Goal: Task Accomplishment & Management: Manage account settings

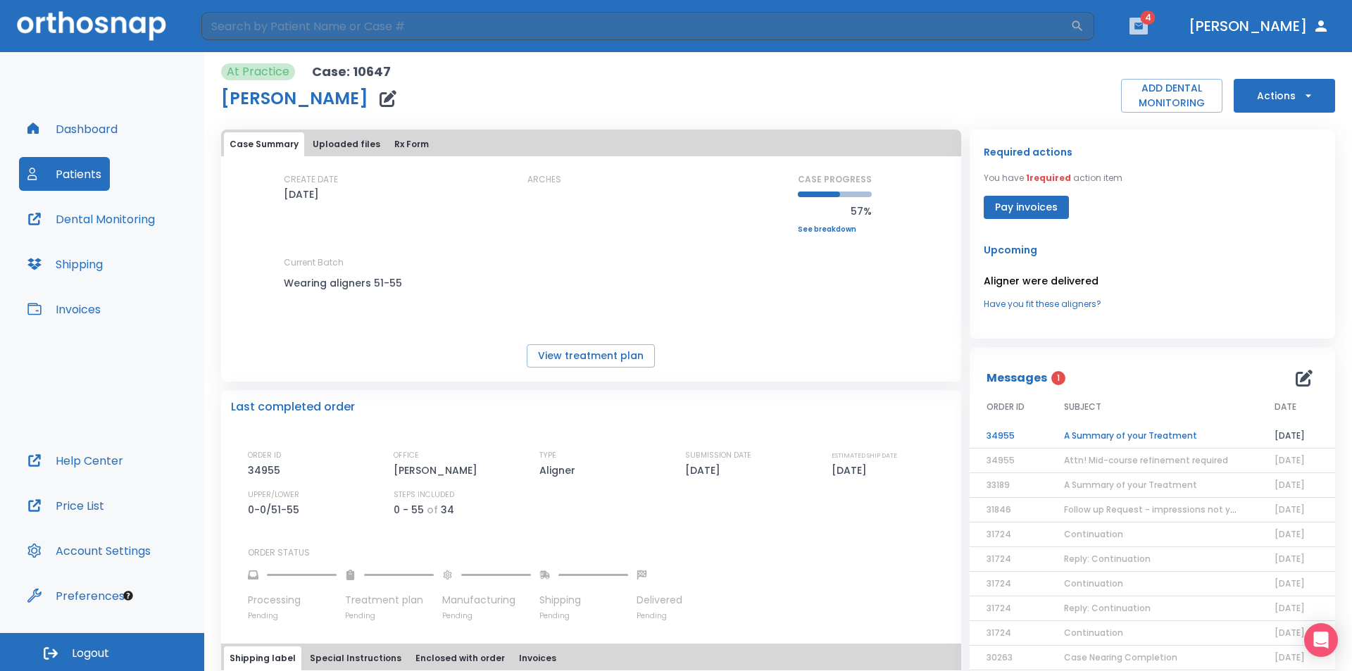
click at [1148, 32] on button "button" at bounding box center [1139, 26] width 18 height 17
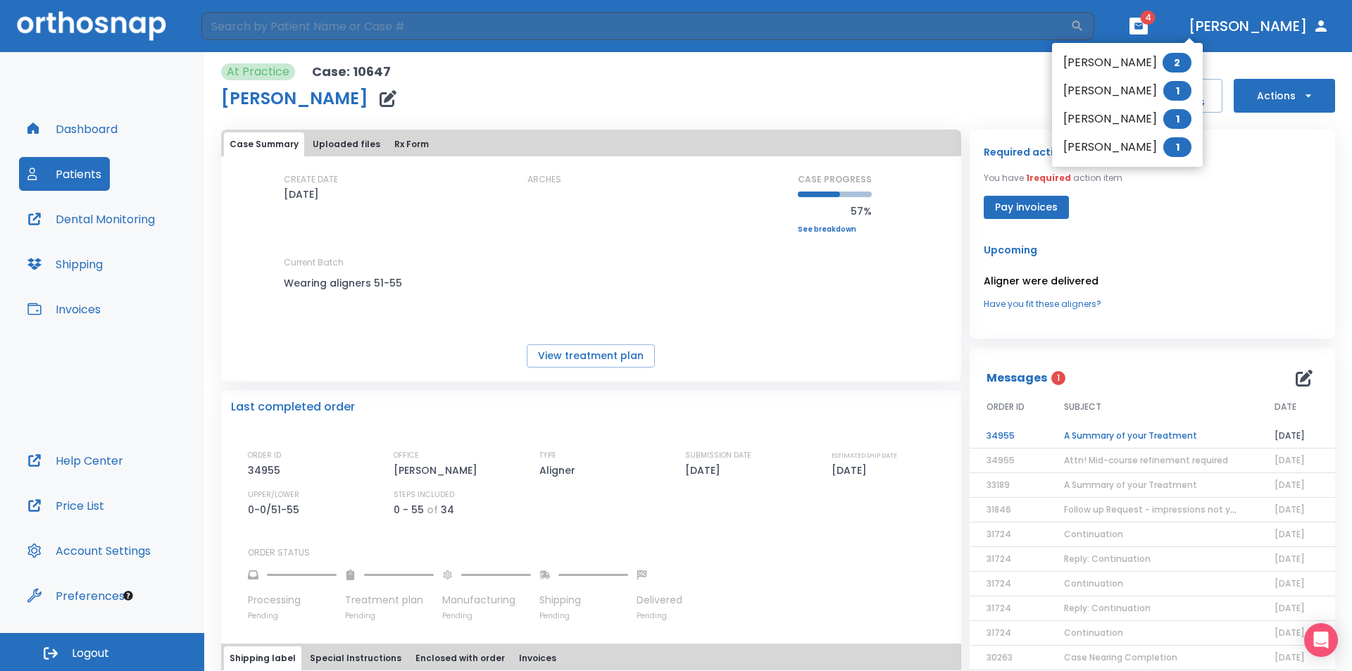
click at [1140, 155] on li "[PERSON_NAME] 1" at bounding box center [1127, 147] width 151 height 28
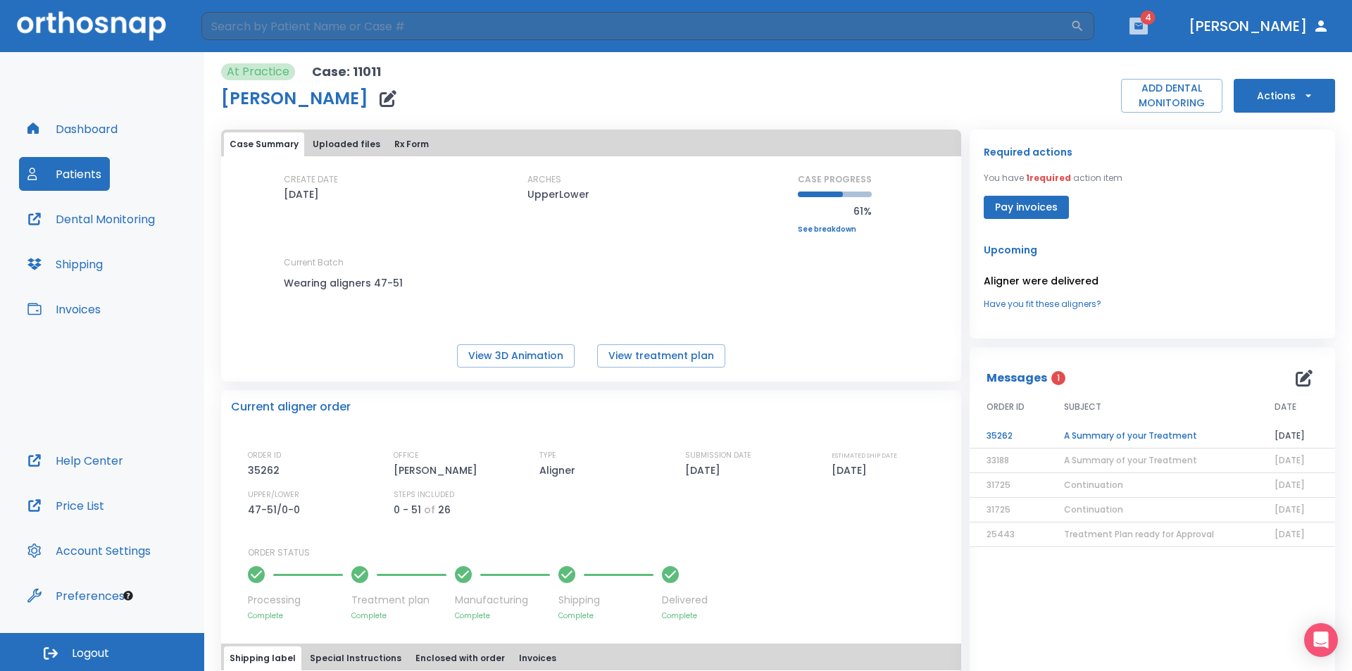
click at [1144, 30] on icon "button" at bounding box center [1139, 26] width 10 height 10
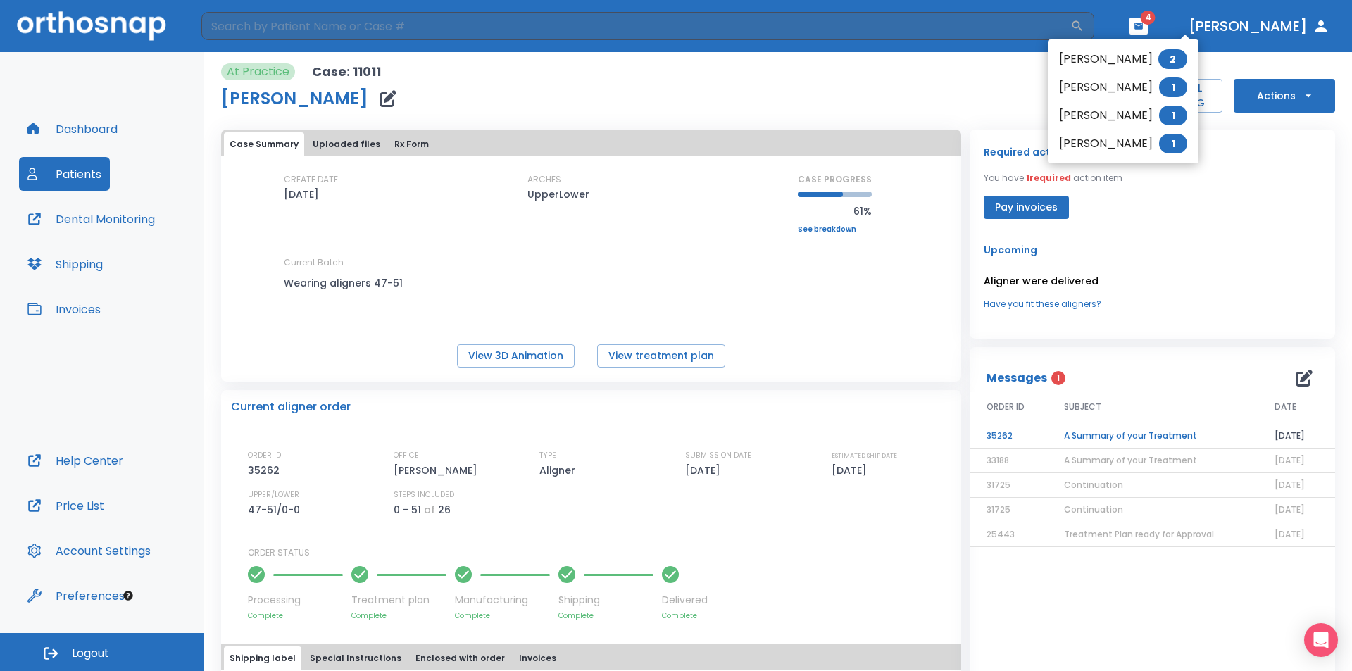
click at [1127, 96] on li "[PERSON_NAME] 1" at bounding box center [1123, 87] width 151 height 28
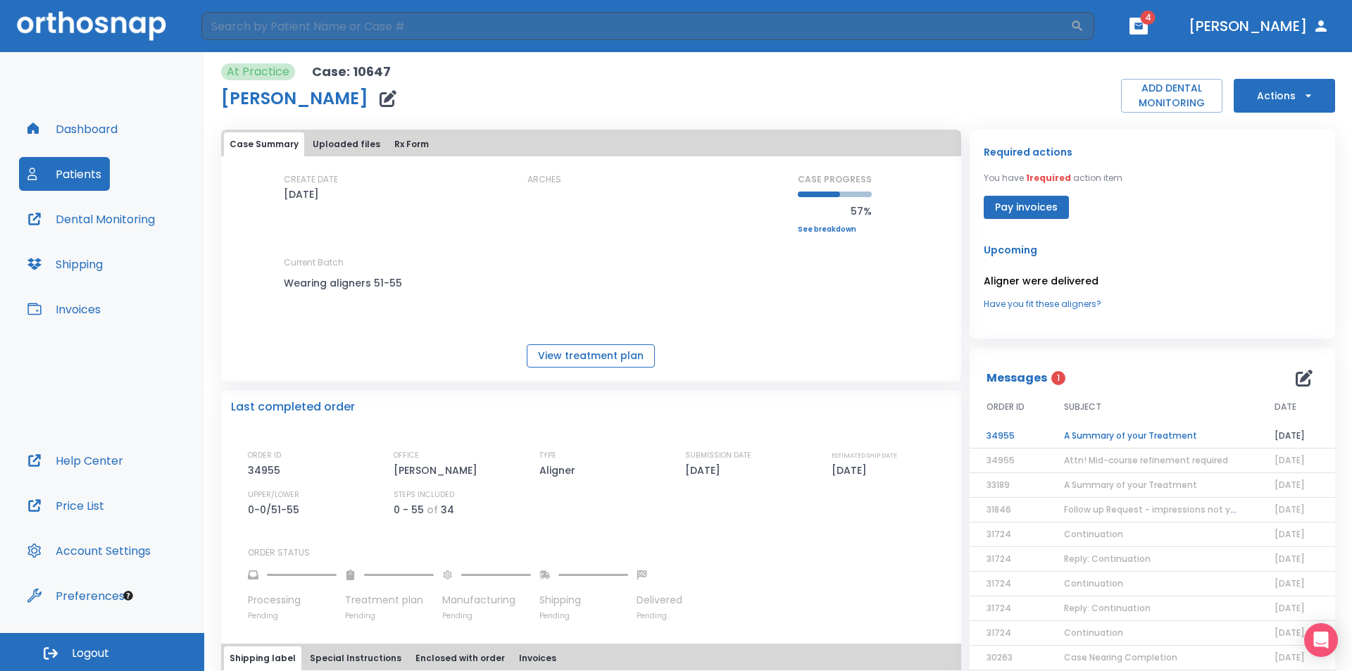
click at [569, 359] on button "View treatment plan" at bounding box center [591, 355] width 128 height 23
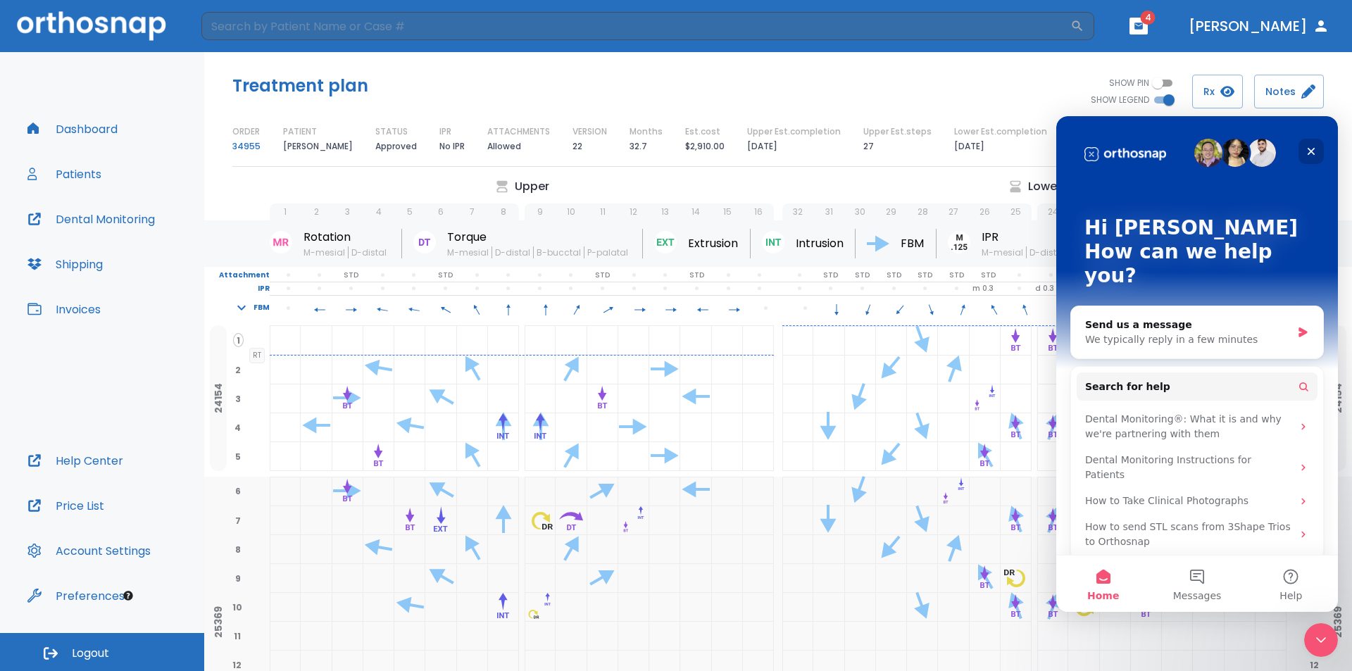
click at [1312, 156] on icon "Close" at bounding box center [1311, 151] width 11 height 11
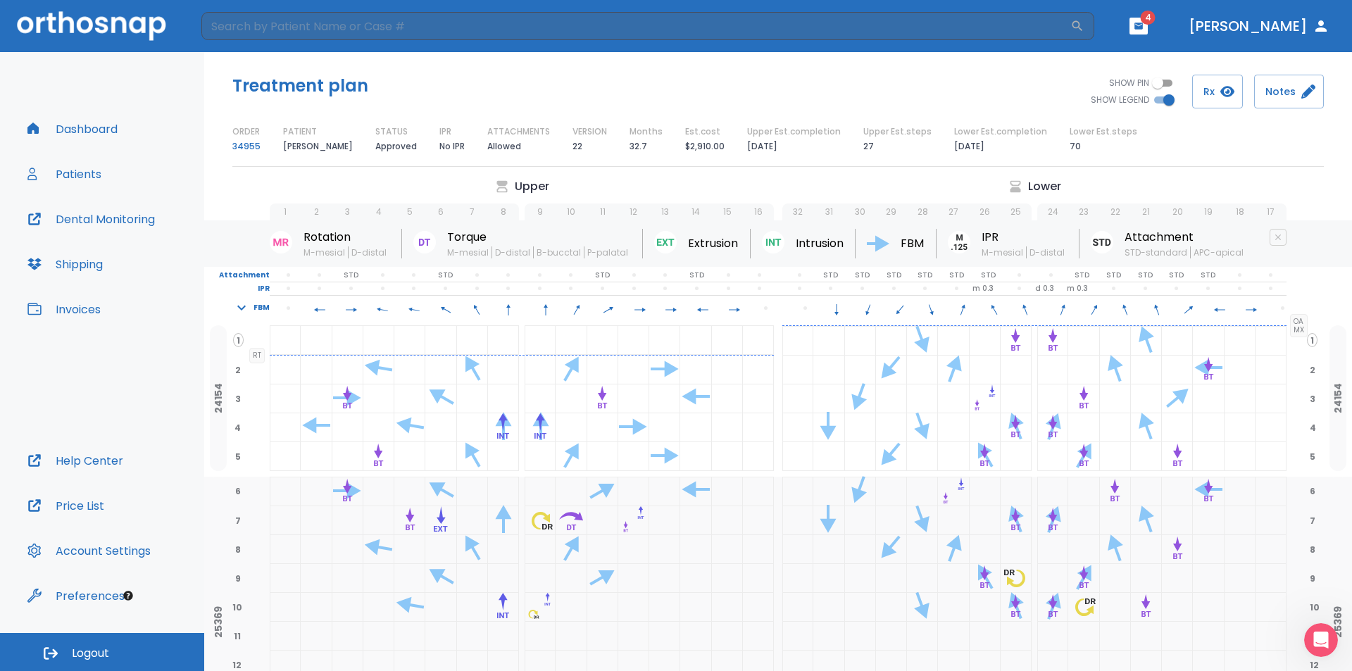
click at [99, 139] on button "Dashboard" at bounding box center [72, 129] width 107 height 34
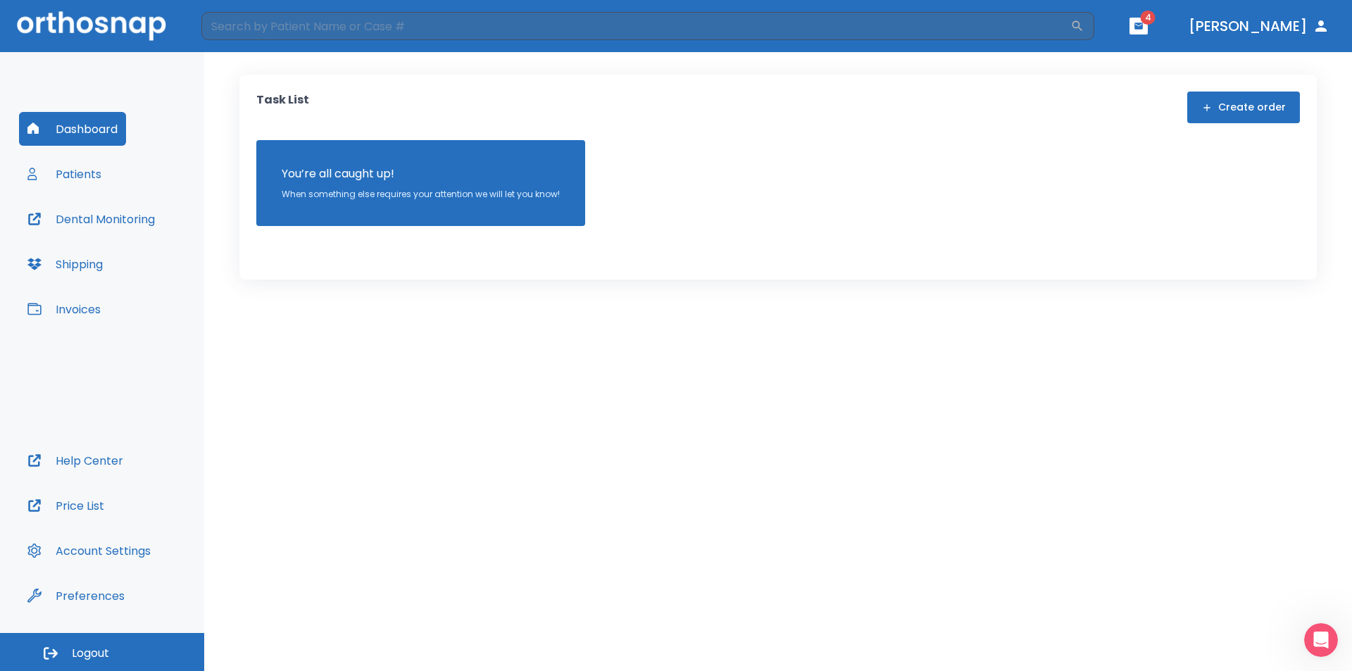
click at [1148, 30] on button "button" at bounding box center [1139, 26] width 18 height 17
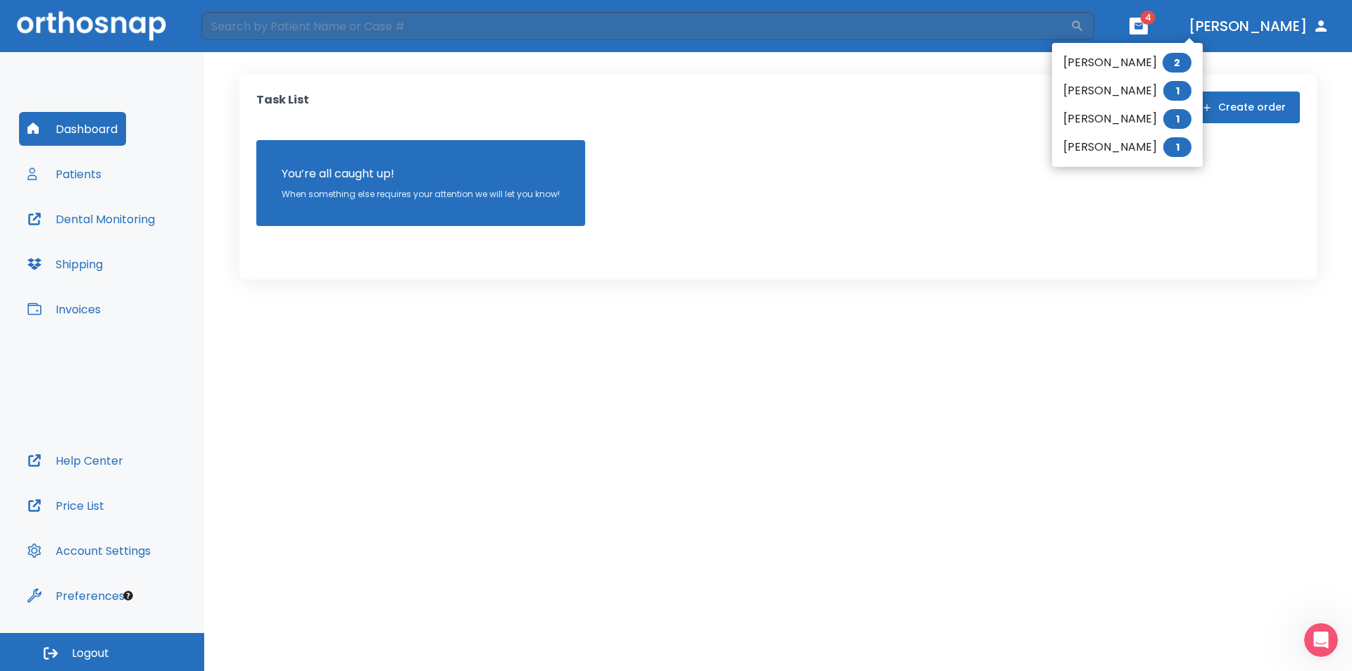
click at [1135, 92] on li "[PERSON_NAME] 1" at bounding box center [1127, 91] width 151 height 28
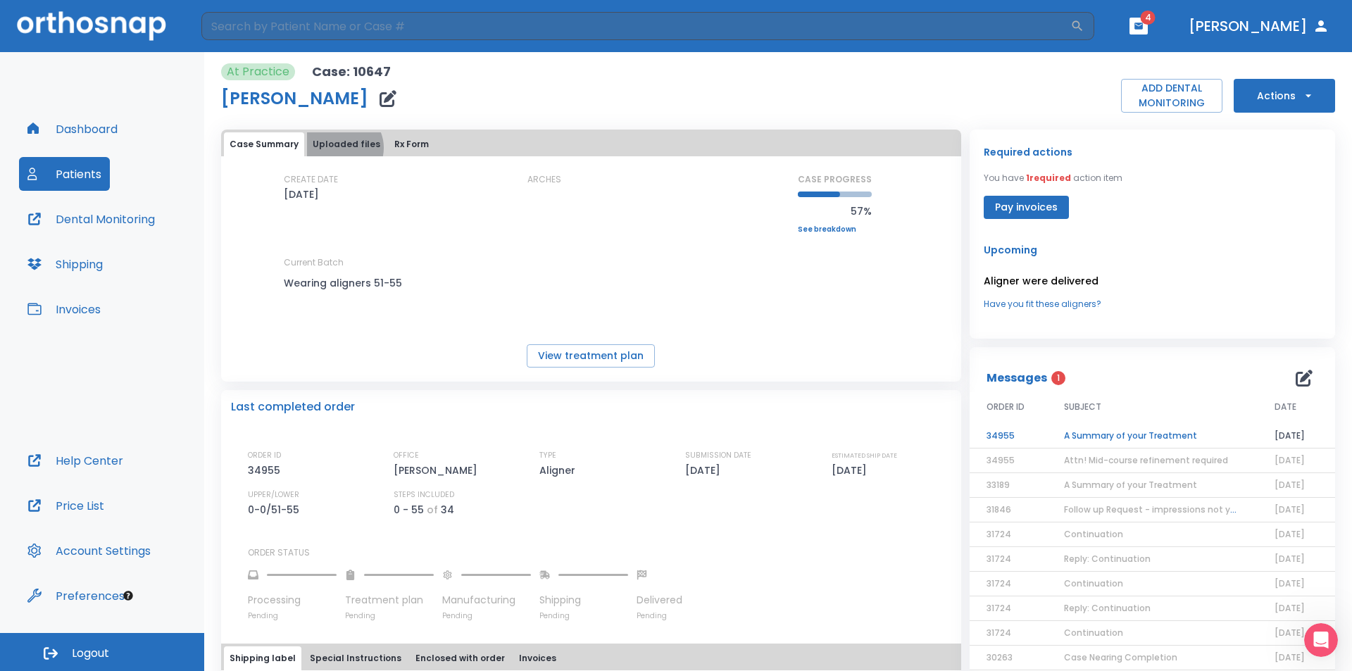
click at [340, 148] on button "Uploaded files" at bounding box center [346, 144] width 79 height 24
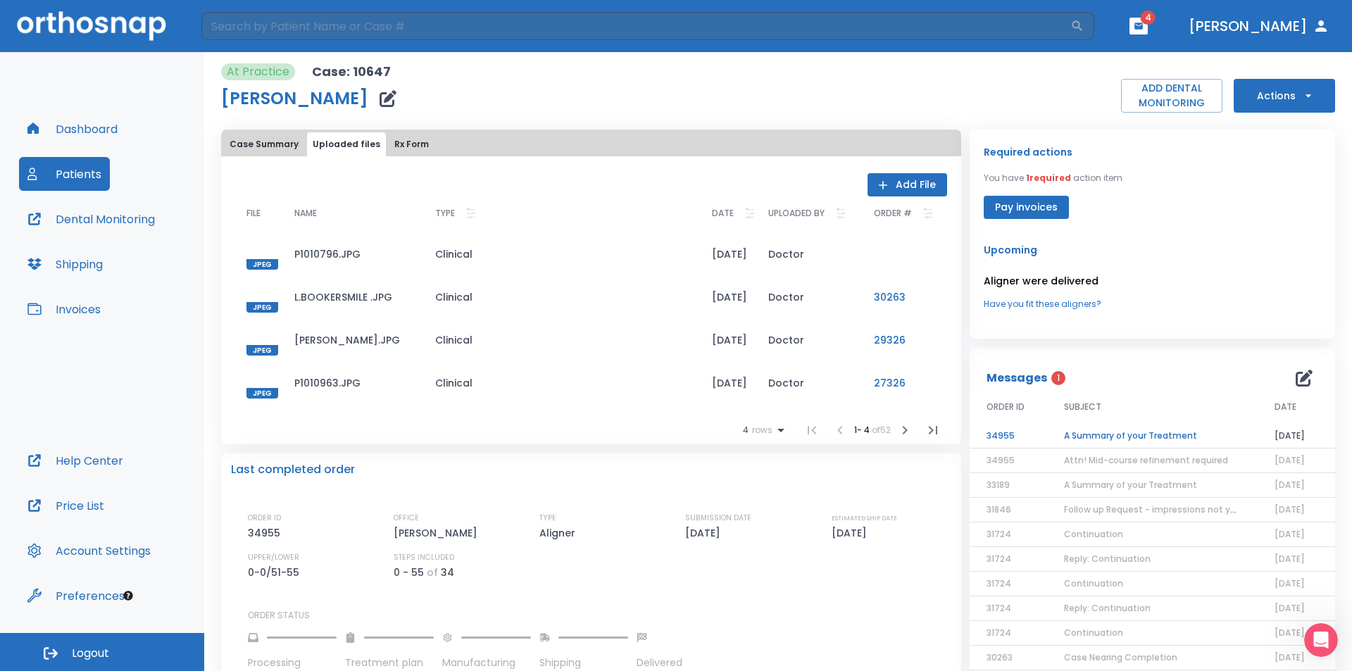
click at [404, 142] on button "Rx Form" at bounding box center [412, 144] width 46 height 24
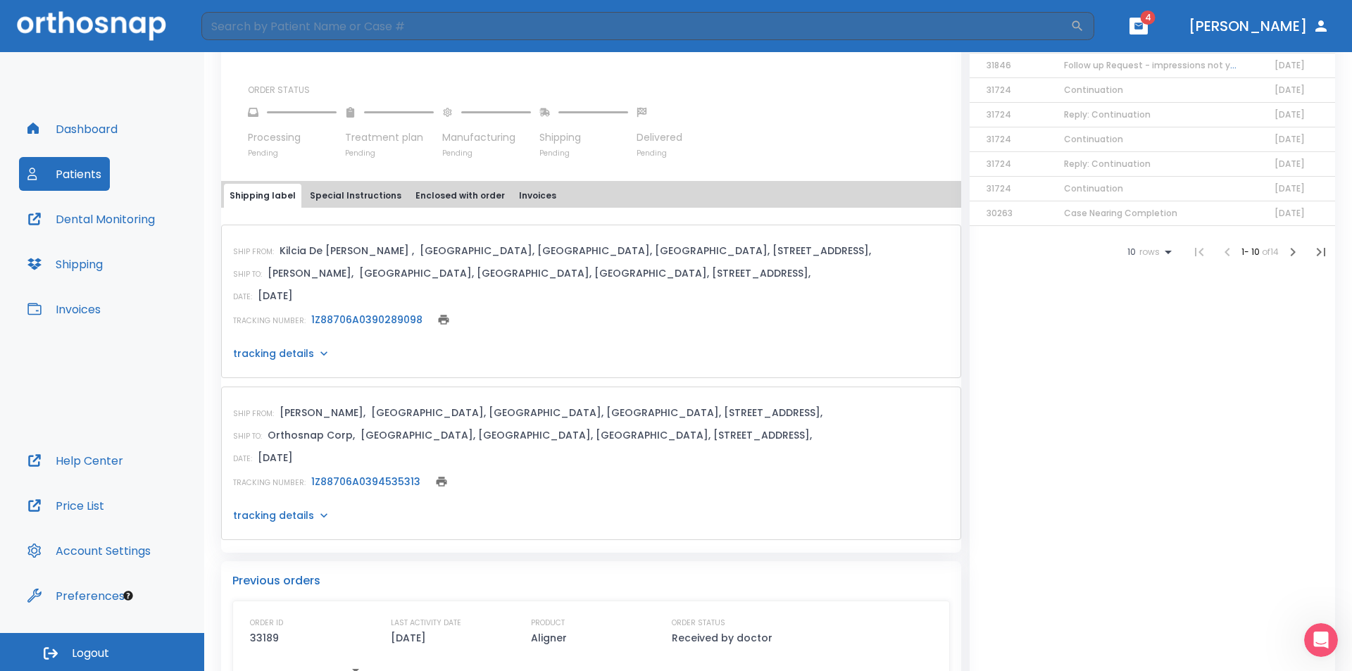
scroll to position [423, 0]
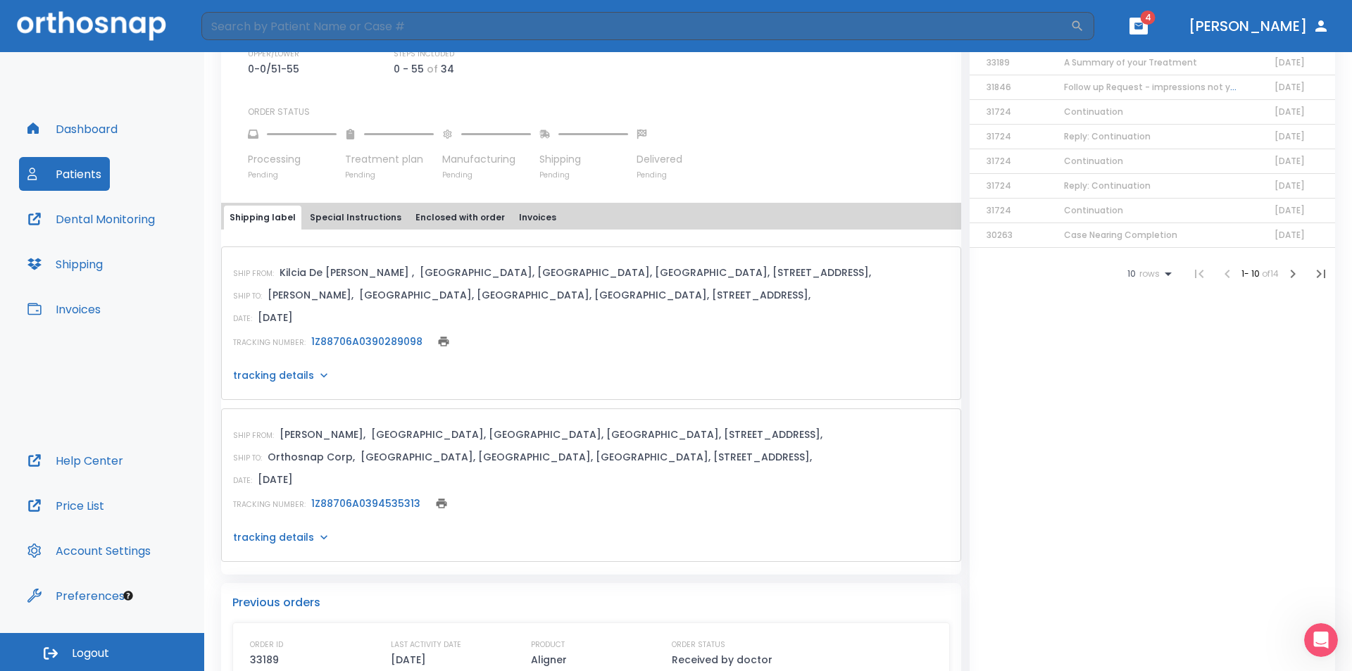
click at [344, 223] on button "Special Instructions" at bounding box center [355, 218] width 103 height 24
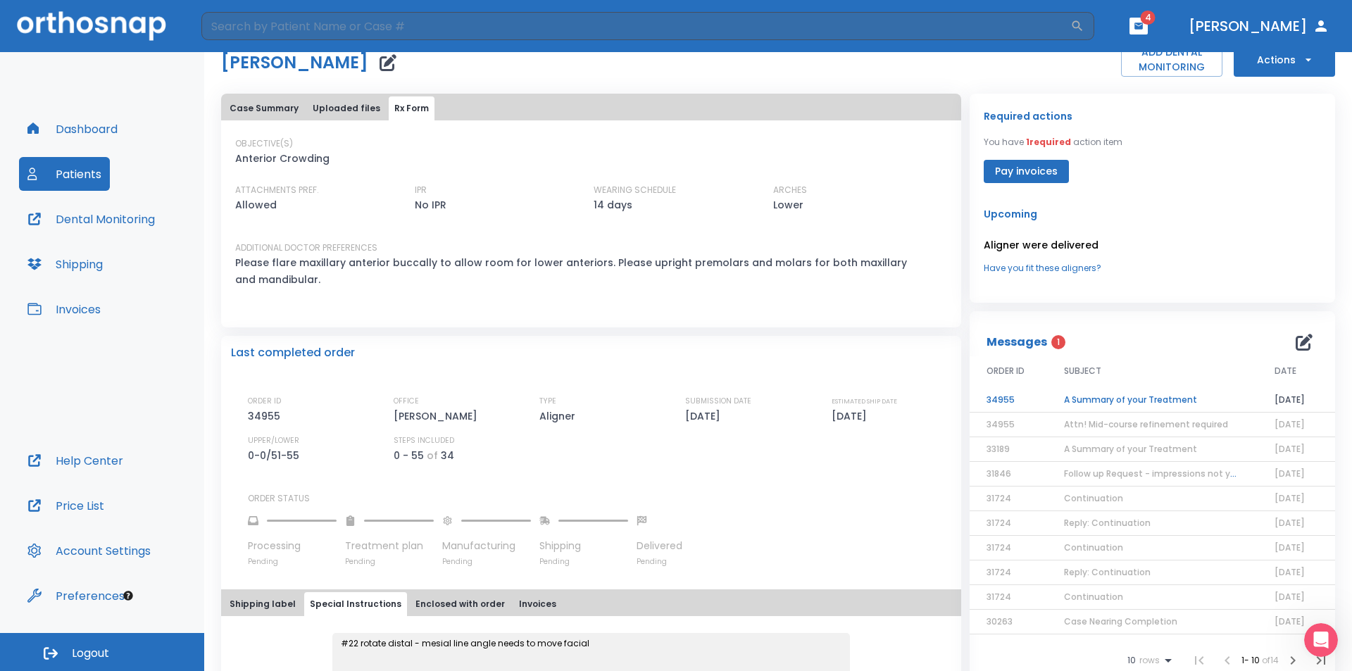
scroll to position [70, 0]
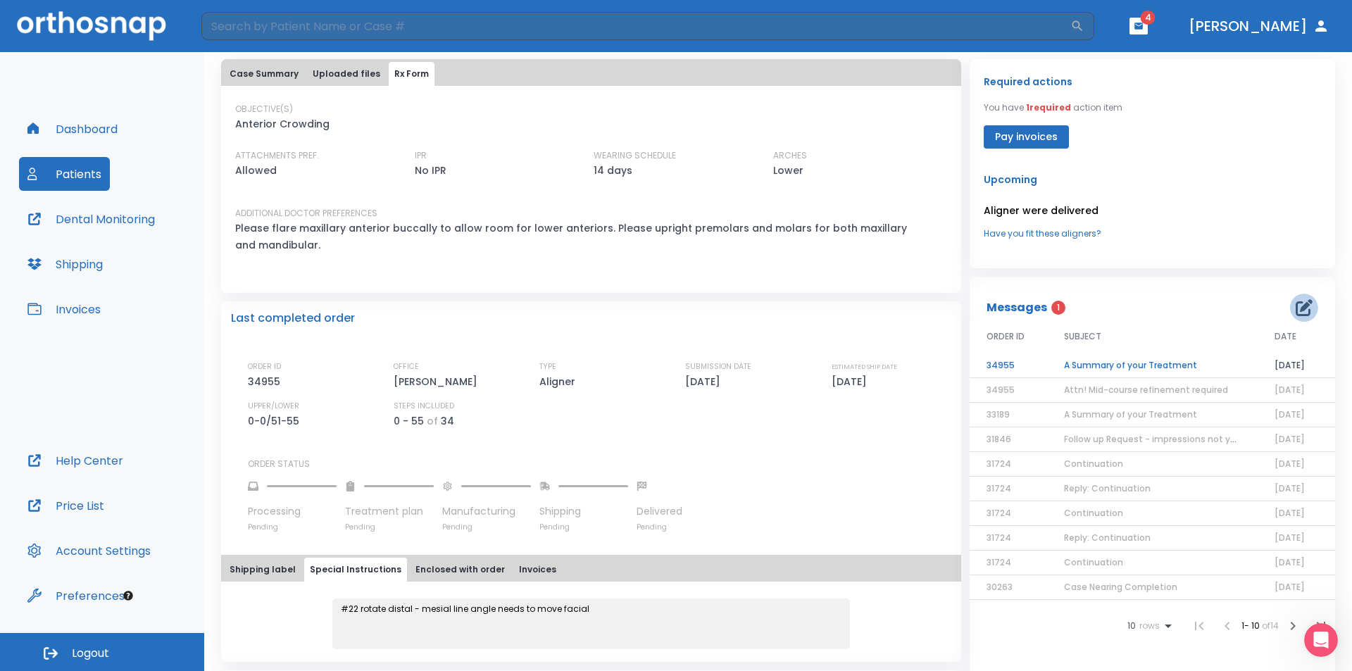
click at [1296, 313] on icon "button" at bounding box center [1304, 307] width 17 height 17
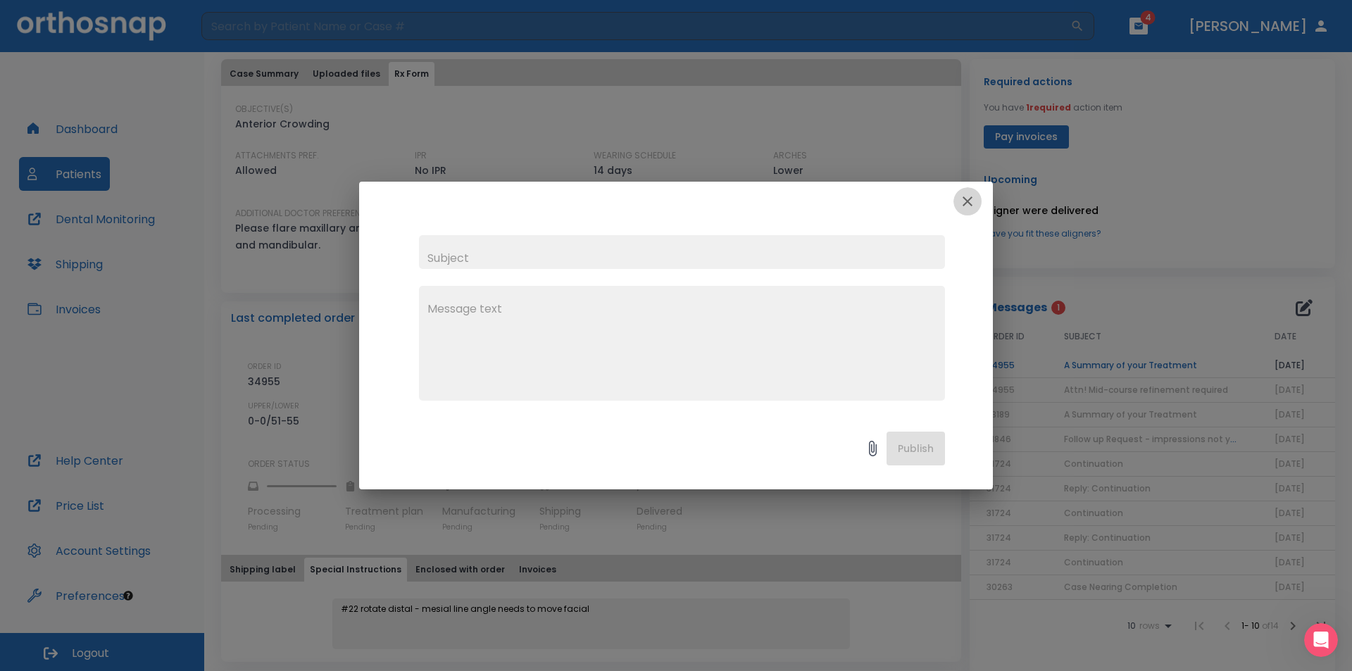
click at [969, 210] on button "button" at bounding box center [968, 201] width 28 height 28
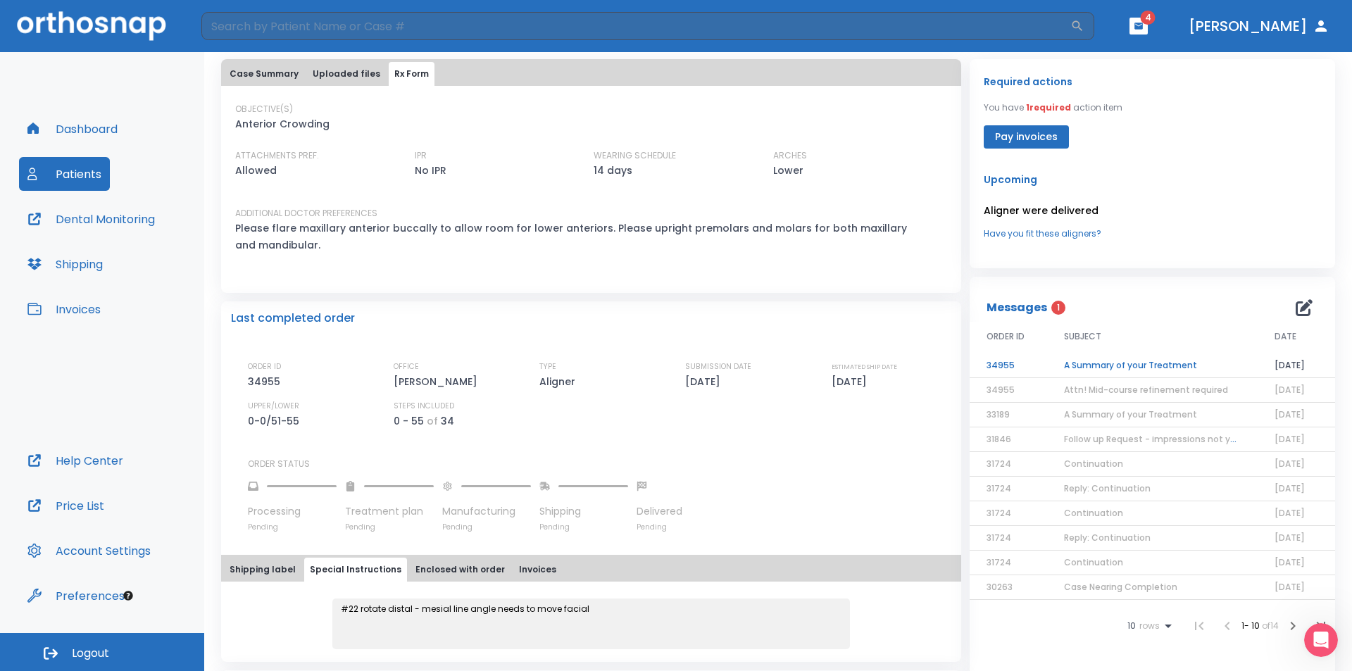
scroll to position [0, 0]
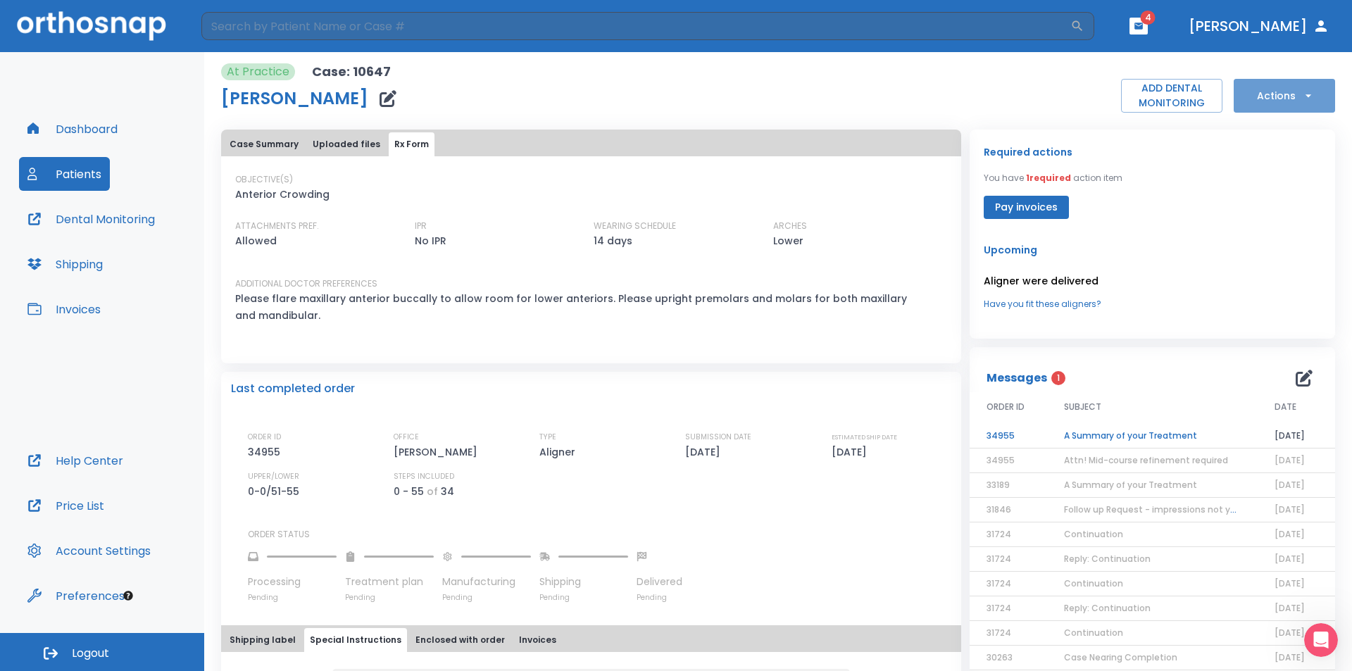
click at [1281, 96] on button "Actions" at bounding box center [1284, 96] width 101 height 34
drag, startPoint x: 1352, startPoint y: 344, endPoint x: 1307, endPoint y: 370, distance: 52.4
click at [1352, 345] on div at bounding box center [676, 335] width 1352 height 671
